Goal: Check status

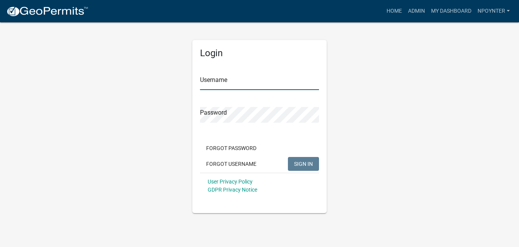
type input "Npoynter"
click at [305, 162] on span "SIGN IN" at bounding box center [303, 163] width 19 height 6
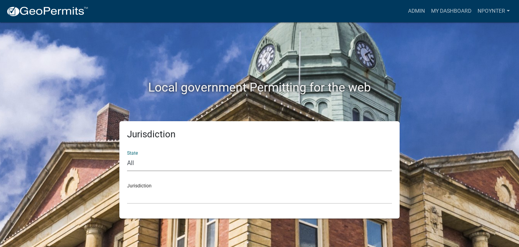
click at [132, 164] on select "All [US_STATE] [US_STATE] [US_STATE] [US_STATE] [US_STATE] [US_STATE] [US_STATE…" at bounding box center [259, 163] width 265 height 16
select select "[US_STATE]"
click at [127, 155] on select "All [US_STATE] [US_STATE] [US_STATE] [US_STATE] [US_STATE] [US_STATE] [US_STATE…" at bounding box center [259, 163] width 265 height 16
click at [145, 189] on select "City of [GEOGRAPHIC_DATA], [US_STATE] City of [GEOGRAPHIC_DATA], [US_STATE] Cit…" at bounding box center [259, 196] width 265 height 16
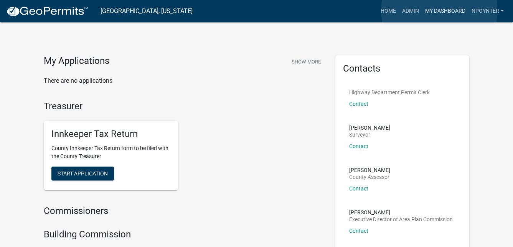
click at [440, 10] on link "My Dashboard" at bounding box center [445, 11] width 46 height 15
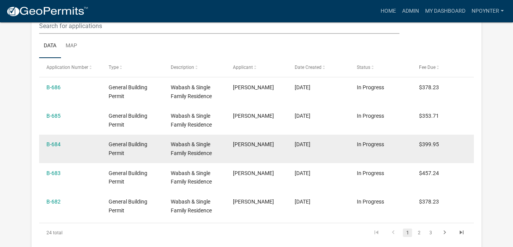
scroll to position [226, 0]
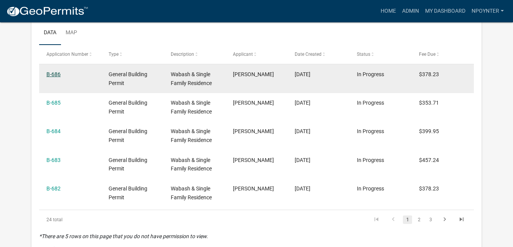
click at [52, 74] on link "B-686" at bounding box center [53, 74] width 14 height 6
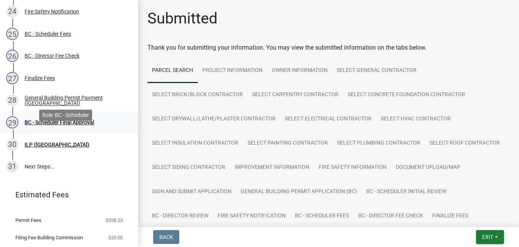
scroll to position [565, 0]
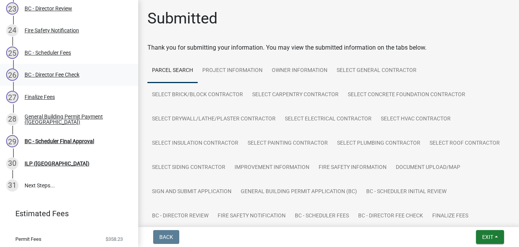
click at [77, 72] on div "BC - Director Fee Check" at bounding box center [52, 74] width 55 height 5
